Goal: Information Seeking & Learning: Learn about a topic

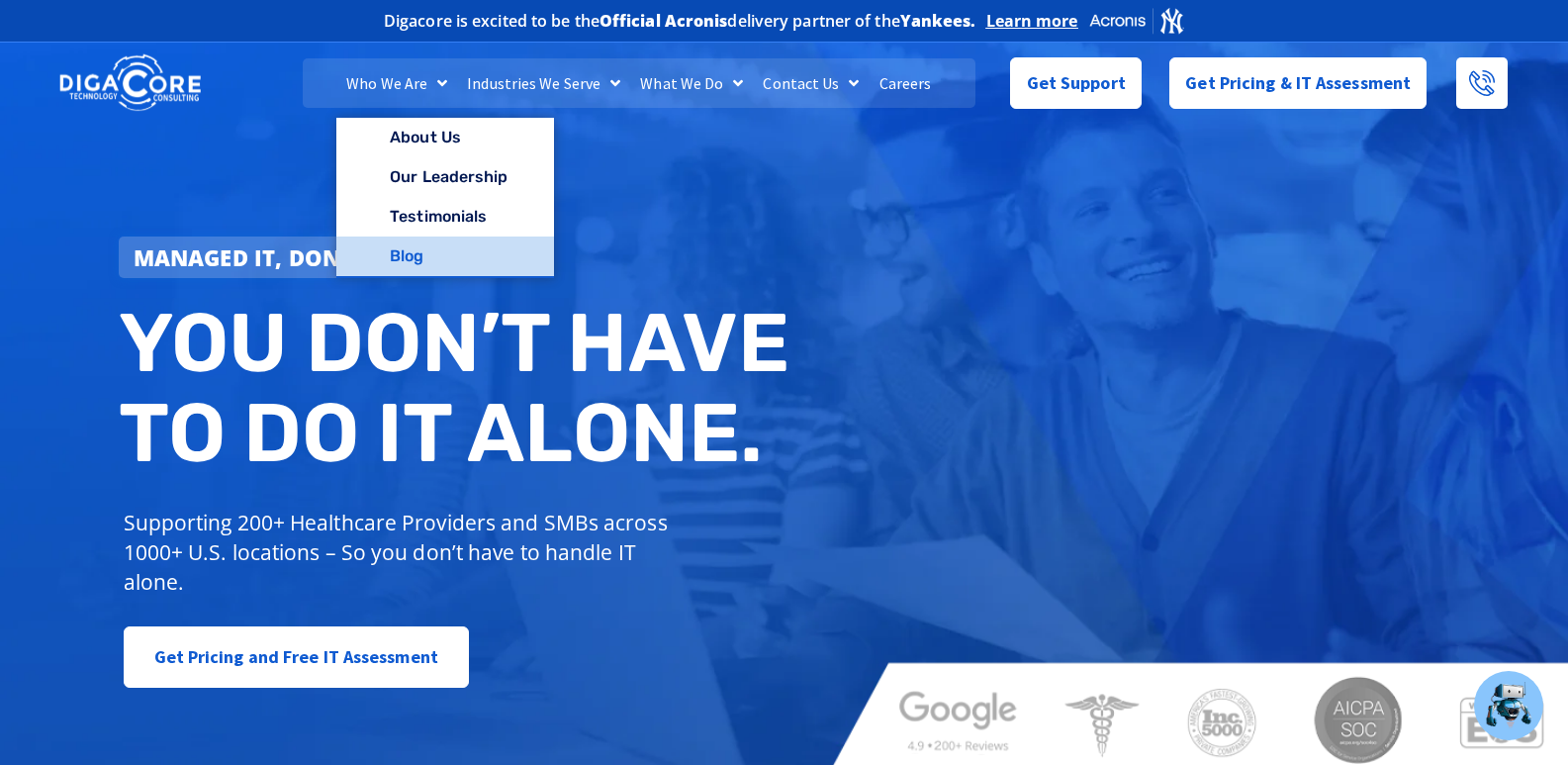
click at [416, 255] on link "Blog" at bounding box center [445, 257] width 217 height 40
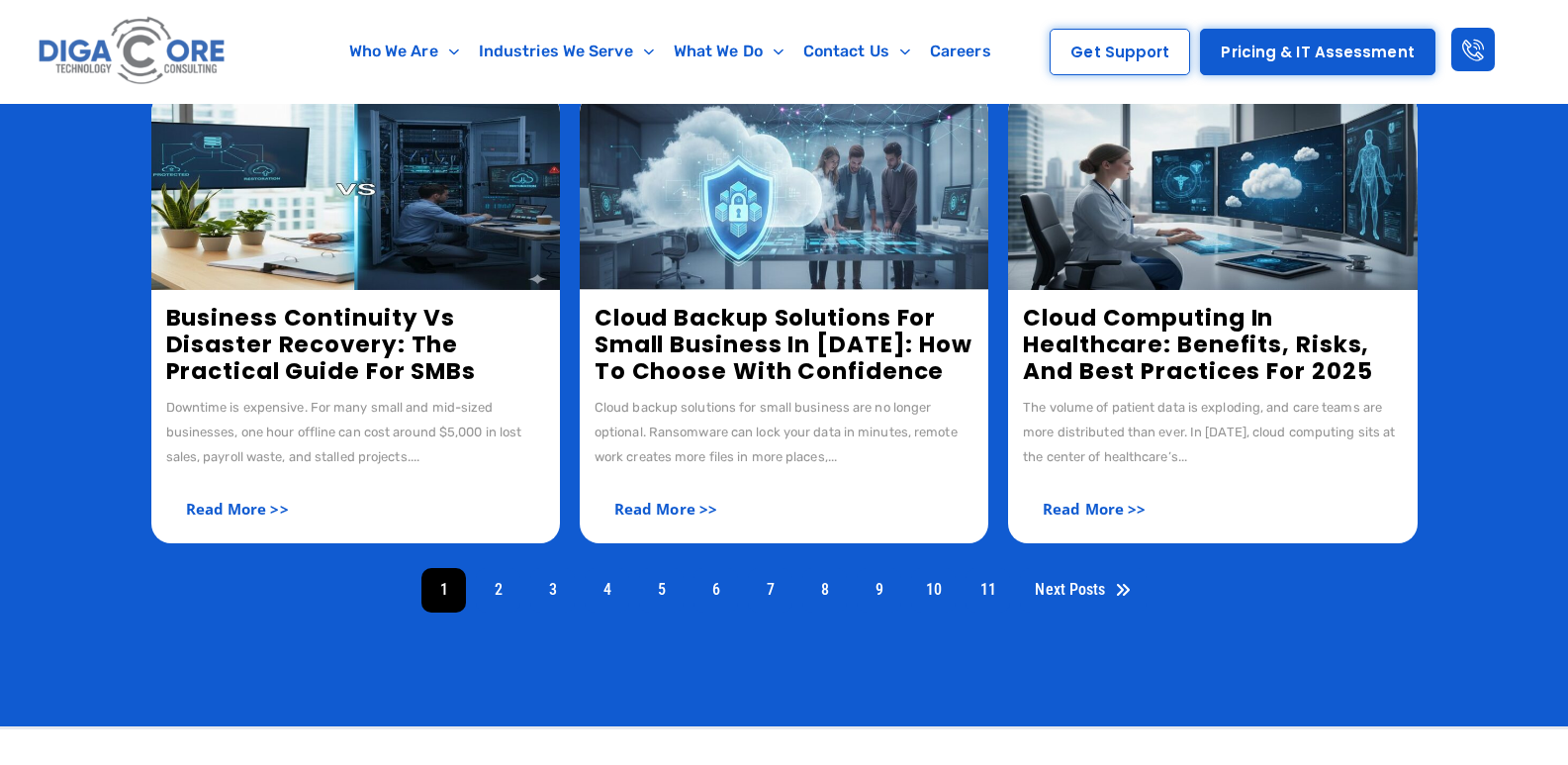
scroll to position [891, 0]
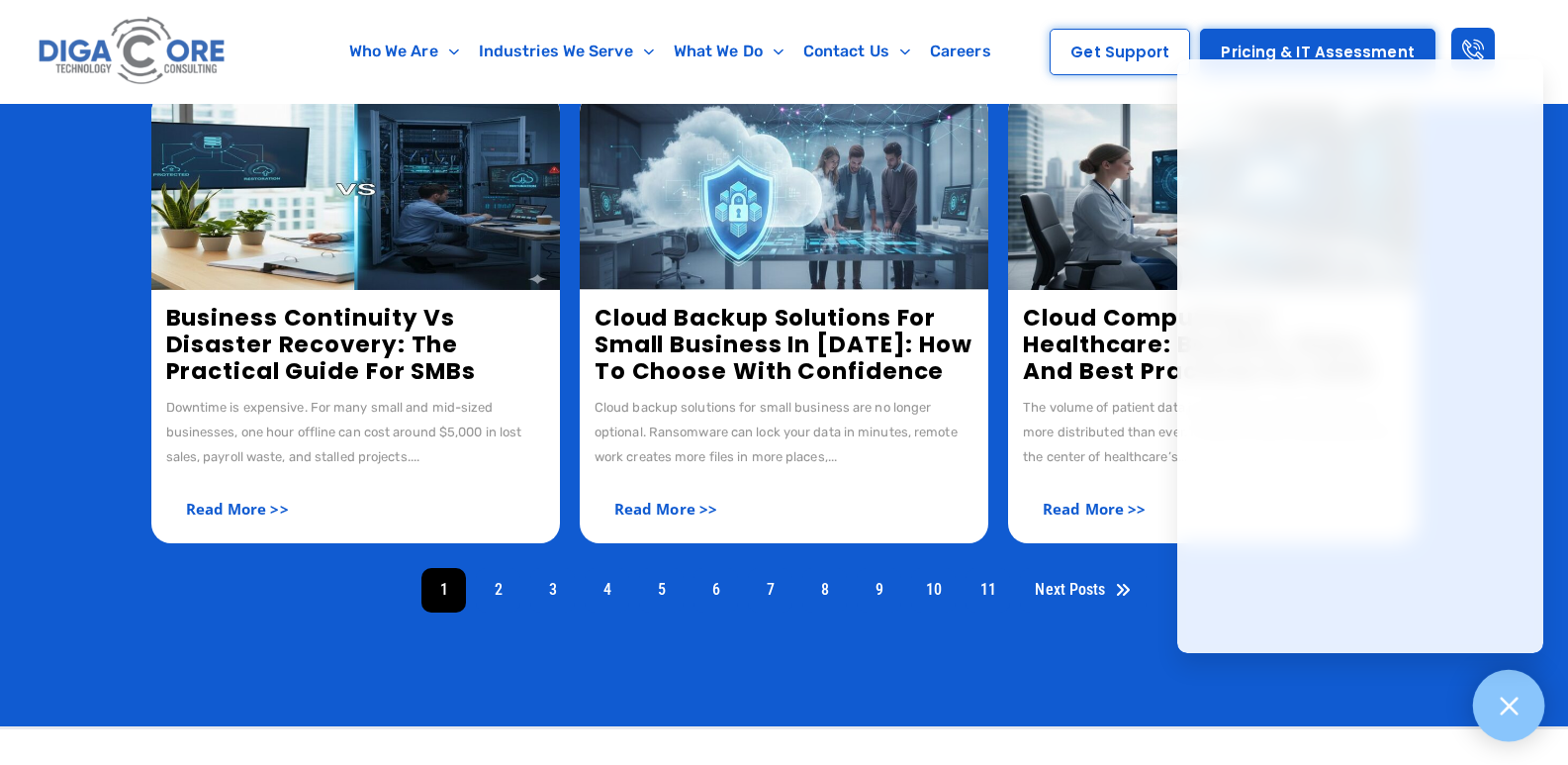
click at [1529, 711] on div at bounding box center [1509, 706] width 72 height 72
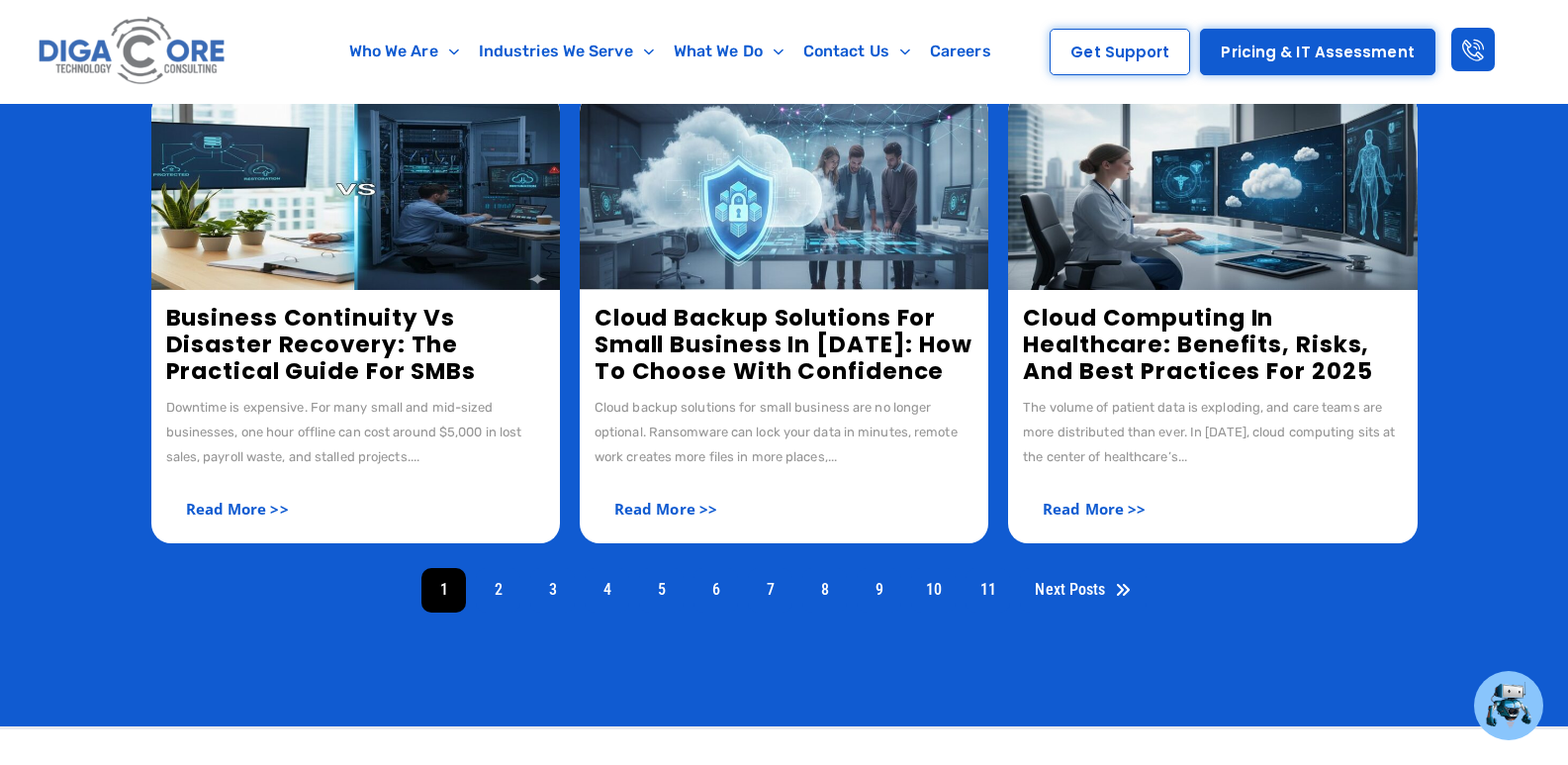
click at [1061, 336] on link "Cloud Computing in Healthcare: Benefits, Risks, and Best Practices for 2025" at bounding box center [1196, 344] width 349 height 85
click at [744, 302] on link "Cloud Backup Solutions for Small Business in [DATE]: How to Choose With Confide…" at bounding box center [784, 344] width 378 height 85
click at [804, 331] on link "Cloud Backup Solutions for Small Business in [DATE]: How to Choose With Confide…" at bounding box center [784, 344] width 378 height 85
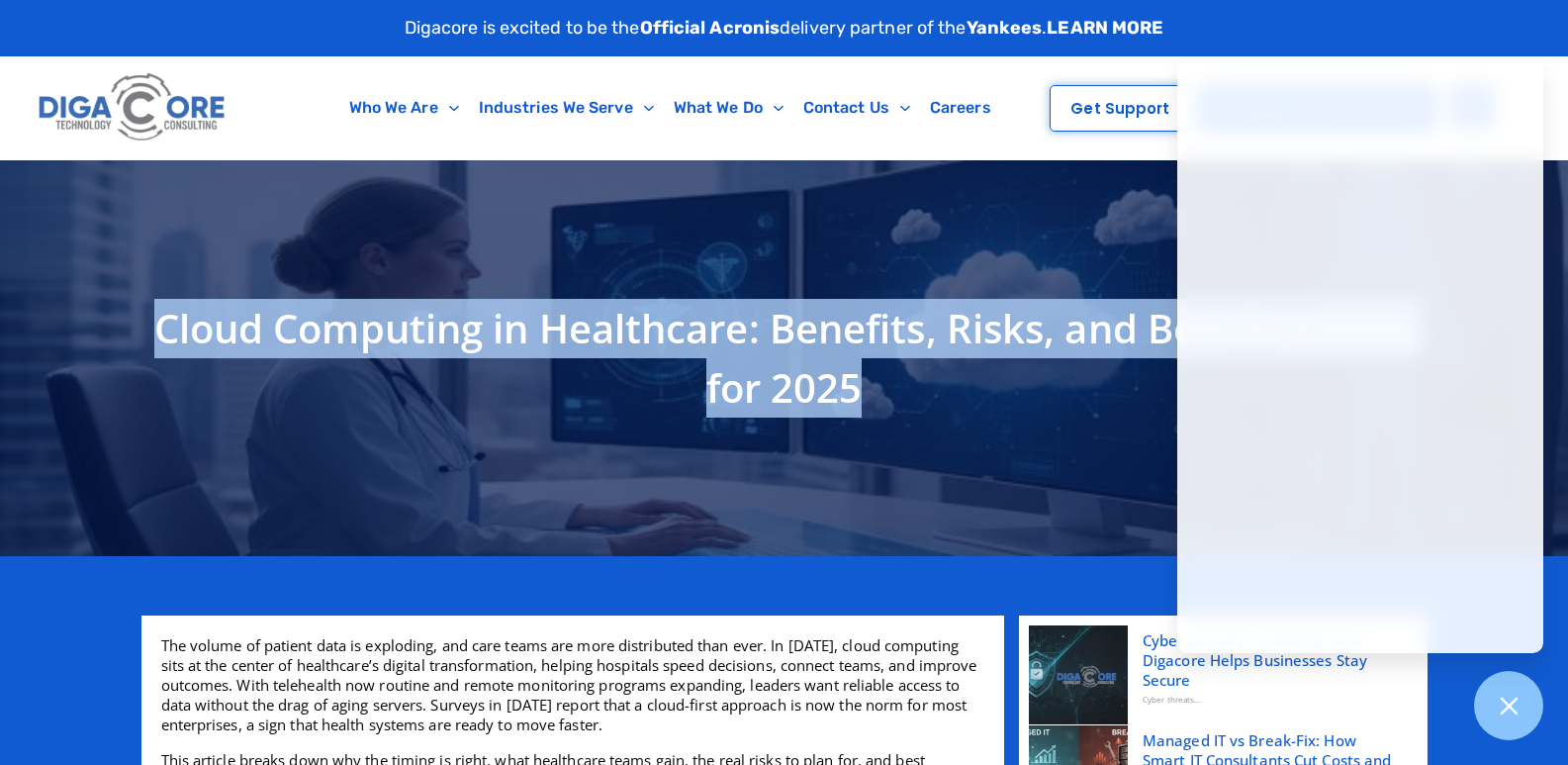
drag, startPoint x: 247, startPoint y: 323, endPoint x: 1077, endPoint y: 408, distance: 834.3
click at [1077, 408] on h1 "Cloud Computing in Healthcare: Benefits, Risks, and Best Practices for 2025" at bounding box center [784, 358] width 1266 height 119
copy h1 "Cloud Computing in Healthcare: Benefits, Risks, and Best Practices for 2025"
drag, startPoint x: 1512, startPoint y: 714, endPoint x: 1015, endPoint y: 526, distance: 531.4
click at [1512, 713] on icon at bounding box center [1509, 706] width 25 height 25
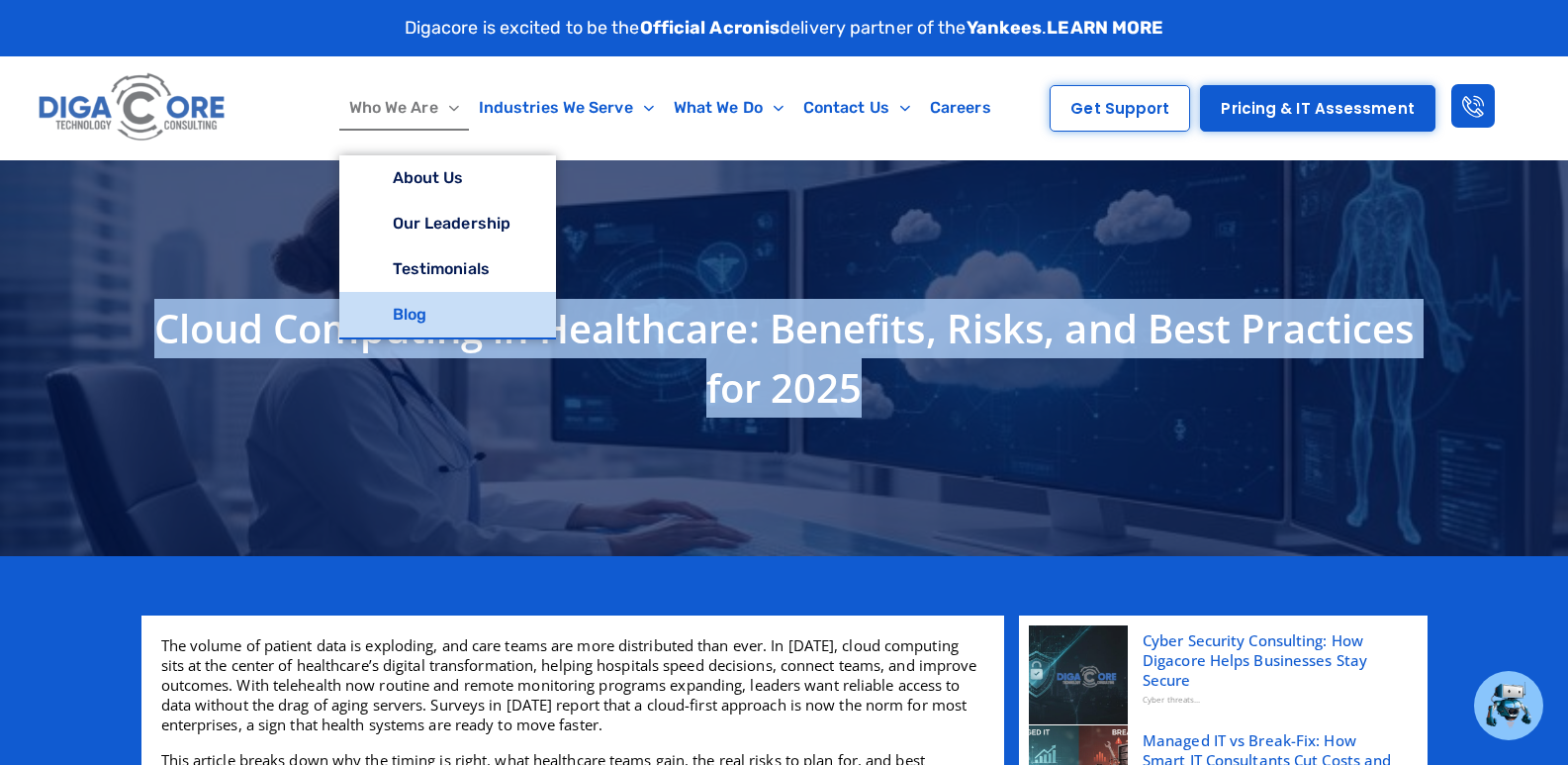
click at [412, 317] on link "Blog" at bounding box center [447, 315] width 217 height 46
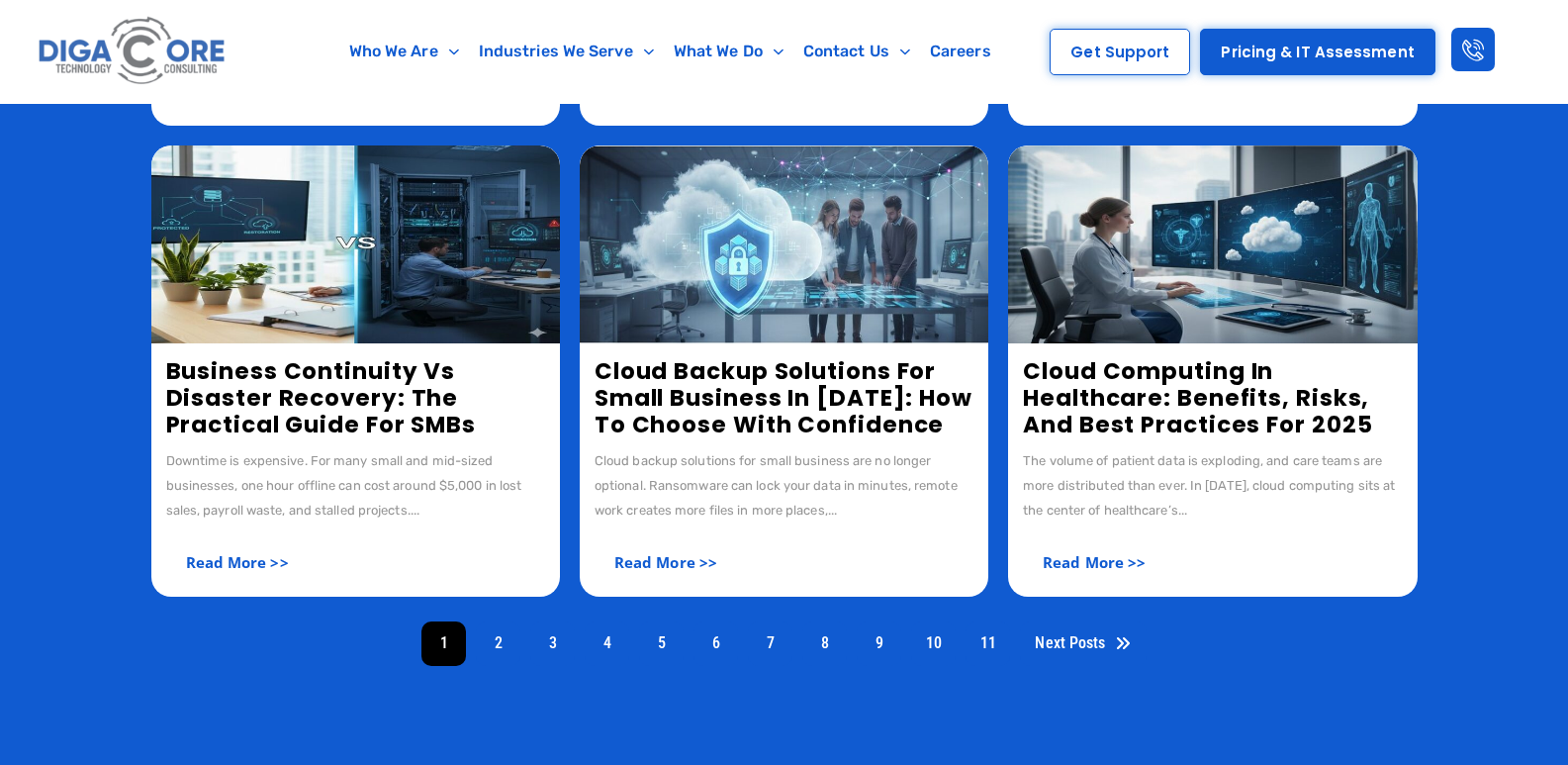
scroll to position [792, 0]
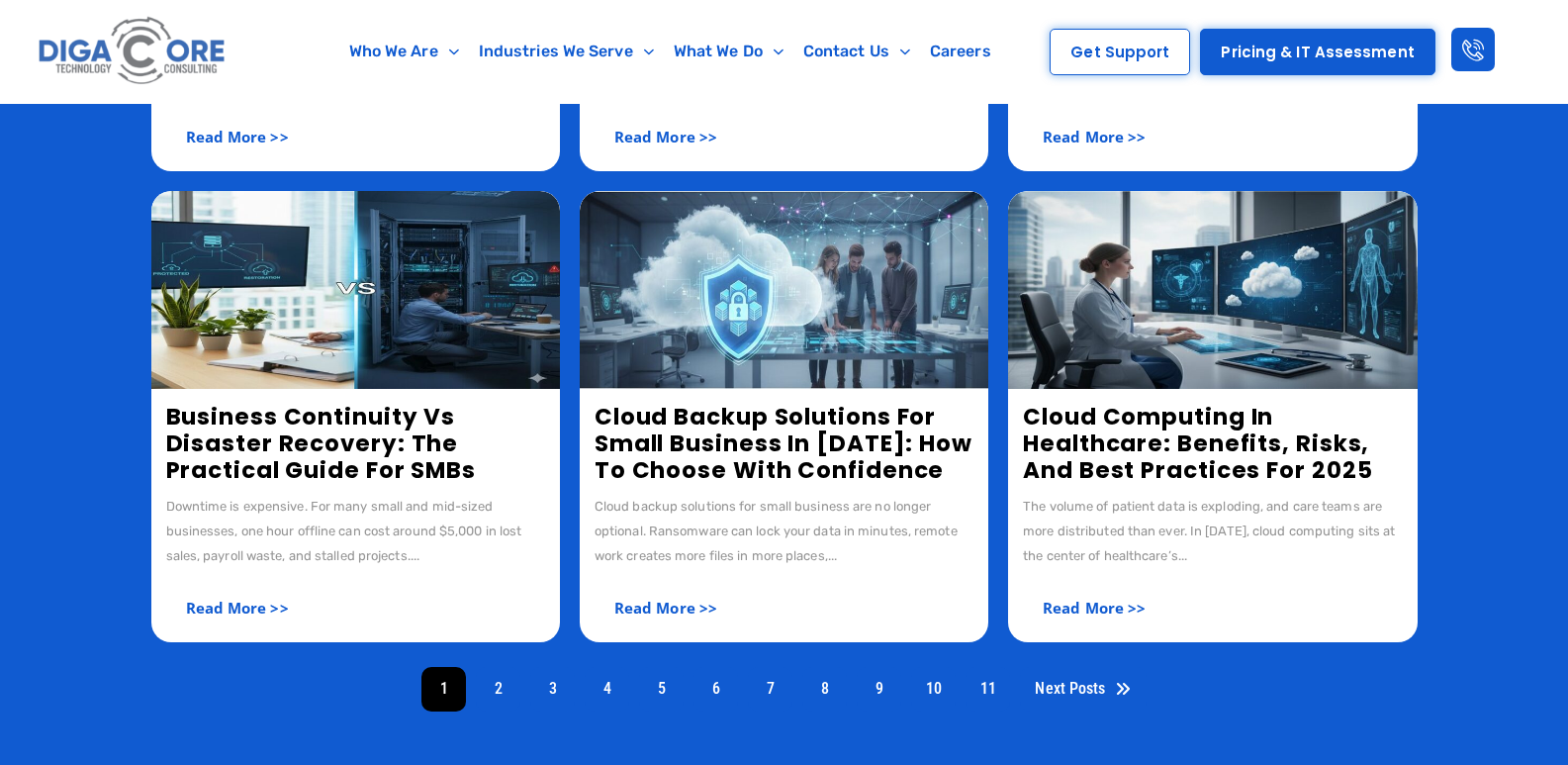
click at [666, 439] on link "Cloud Backup Solutions for Small Business in [DATE]: How to Choose With Confide…" at bounding box center [784, 443] width 378 height 85
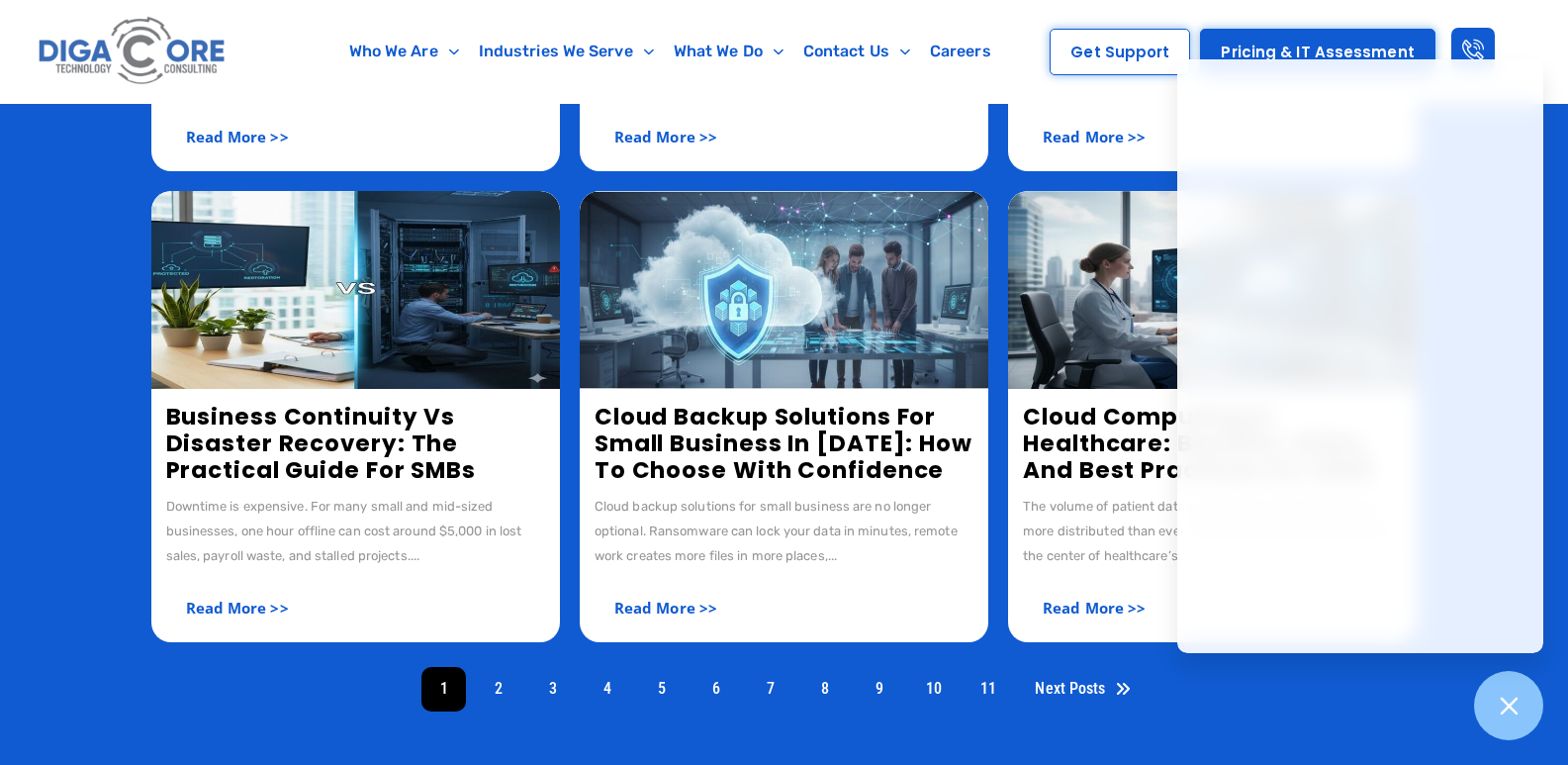
click at [716, 446] on link "Cloud Backup Solutions for Small Business in [DATE]: How to Choose With Confide…" at bounding box center [784, 443] width 378 height 85
